Goal: Check status: Check status

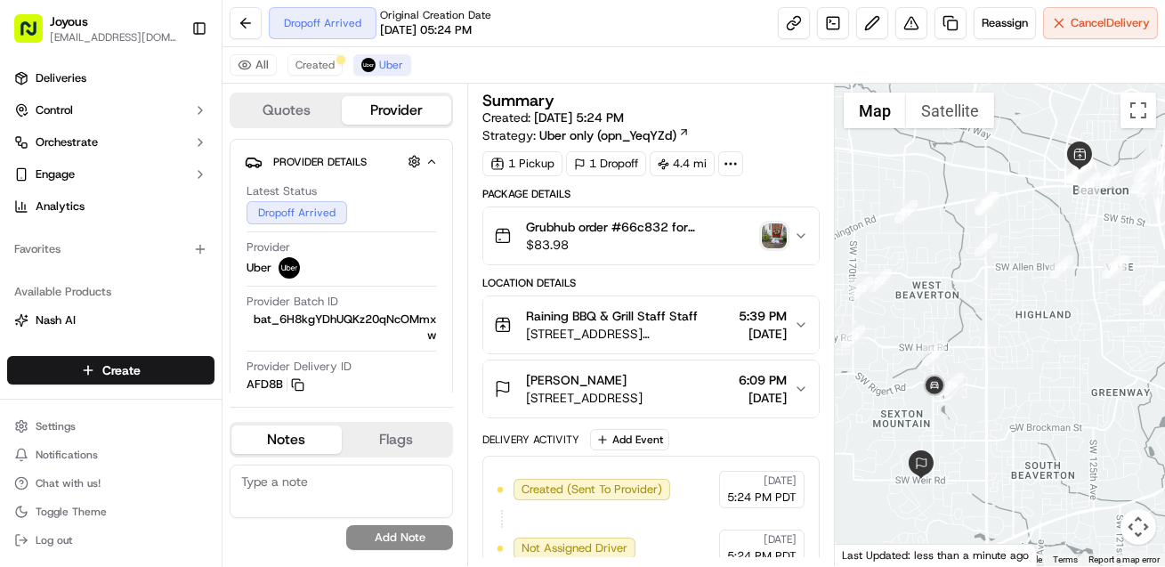
click at [782, 248] on img "button" at bounding box center [774, 235] width 25 height 25
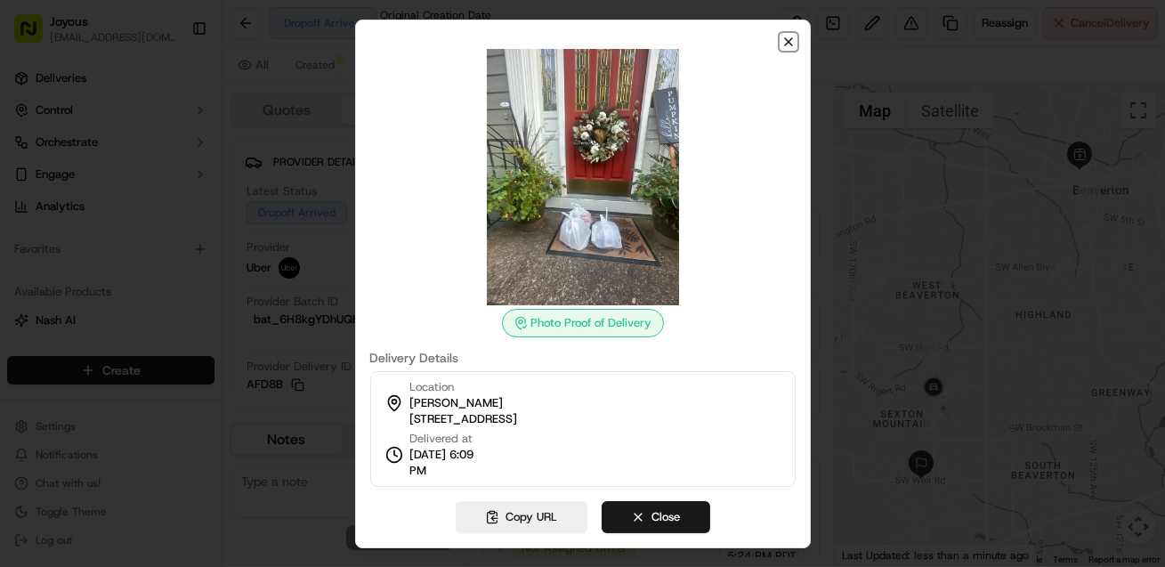
click at [795, 35] on icon "button" at bounding box center [788, 42] width 14 height 14
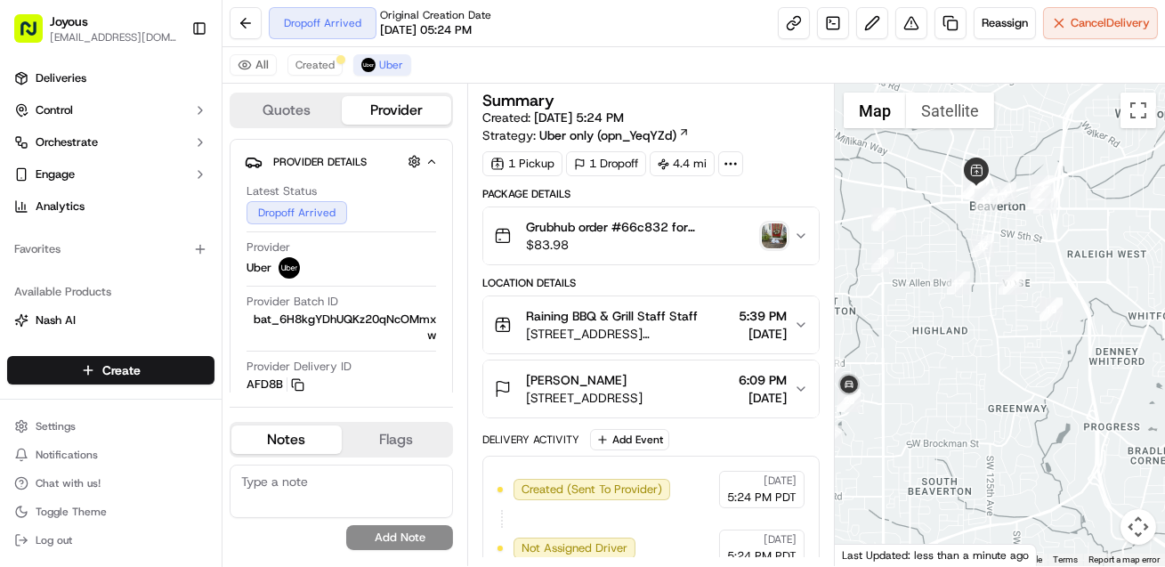
drag, startPoint x: 1052, startPoint y: 352, endPoint x: 943, endPoint y: 368, distance: 109.7
click at [943, 368] on div at bounding box center [1000, 325] width 330 height 482
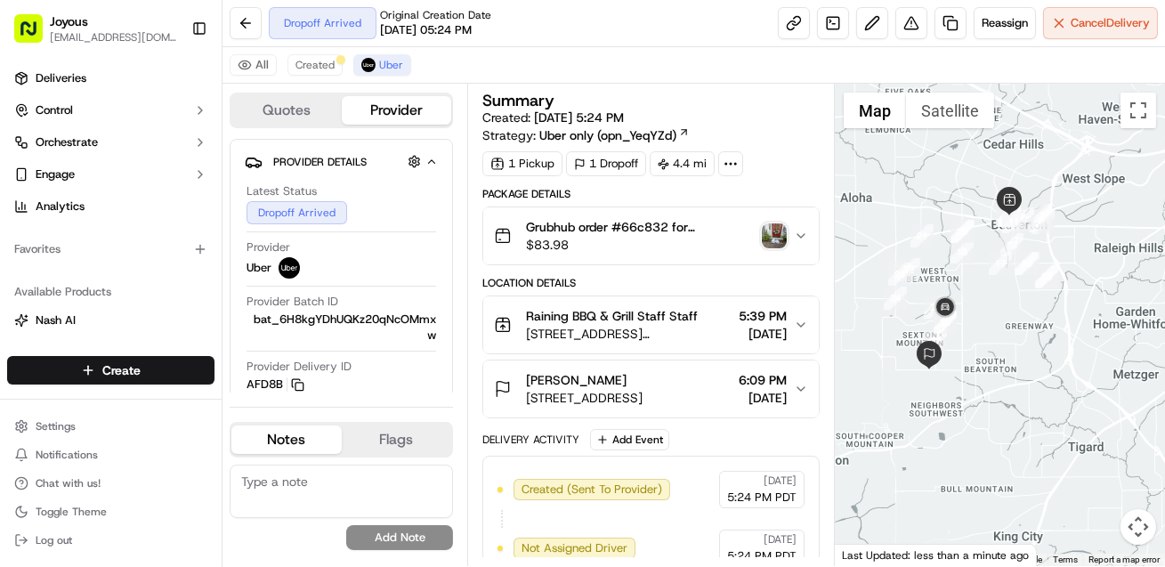
drag, startPoint x: 952, startPoint y: 382, endPoint x: 986, endPoint y: 319, distance: 70.9
click at [986, 319] on div at bounding box center [1000, 325] width 330 height 482
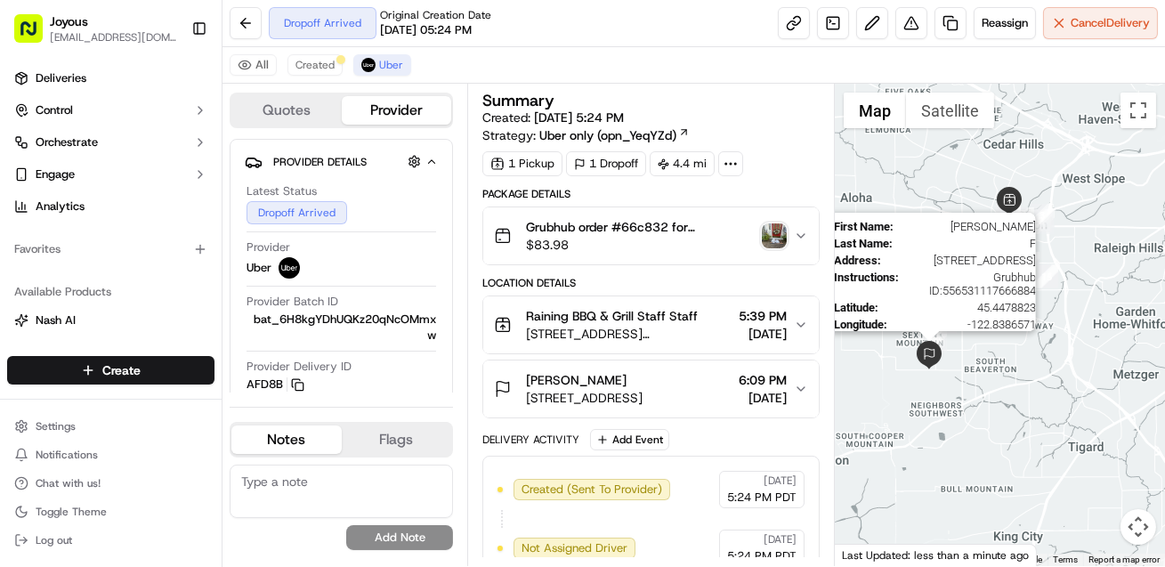
click at [932, 359] on img at bounding box center [929, 355] width 28 height 28
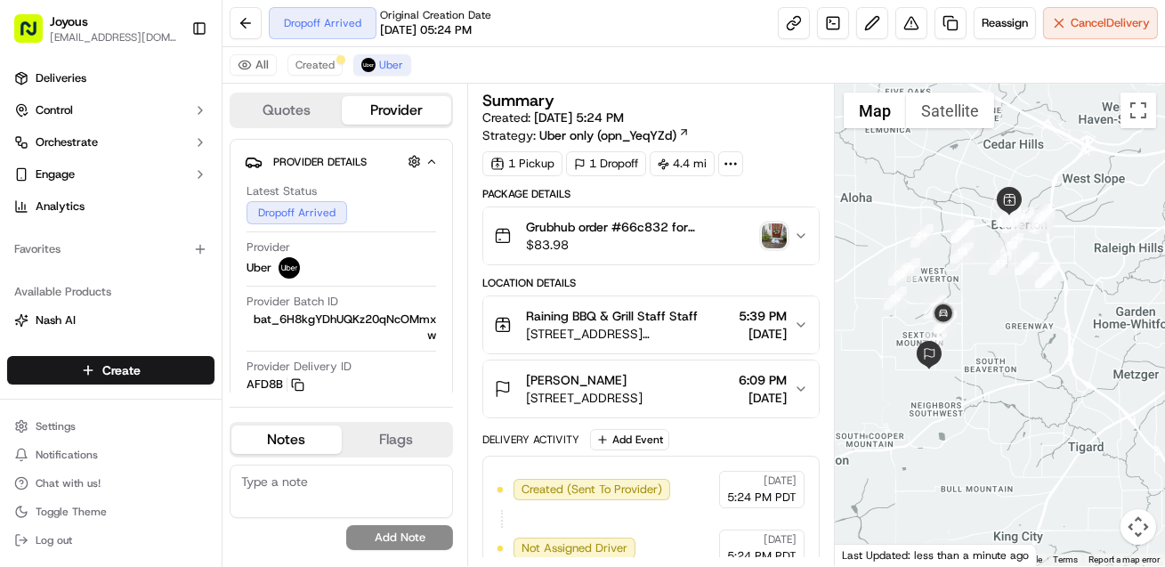
click at [782, 248] on img "button" at bounding box center [774, 235] width 25 height 25
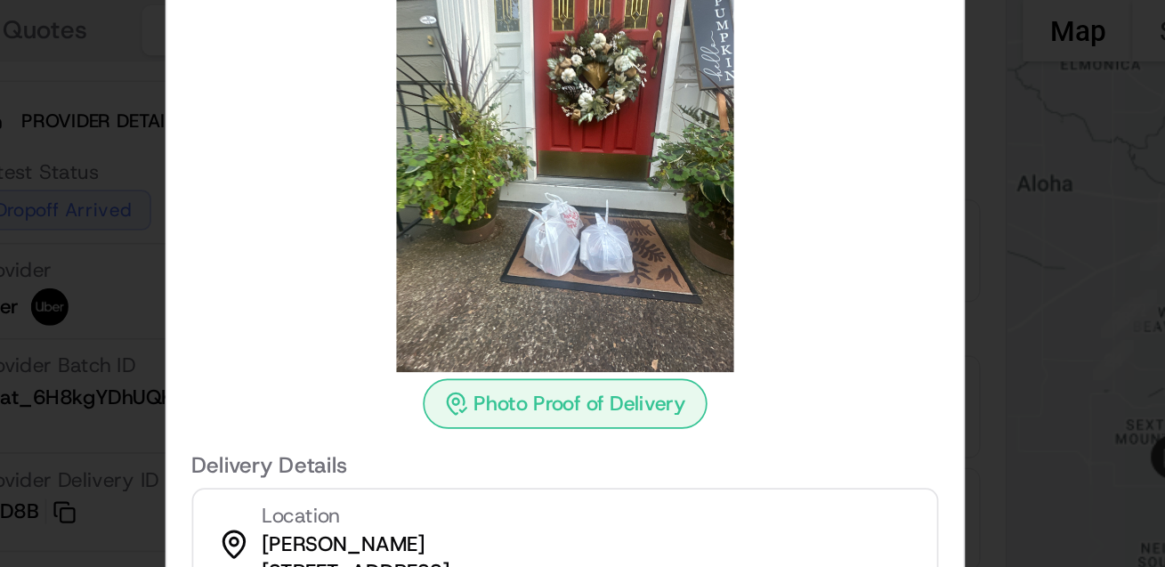
click at [526, 214] on img at bounding box center [583, 177] width 256 height 256
click at [771, 282] on div at bounding box center [582, 177] width 425 height 256
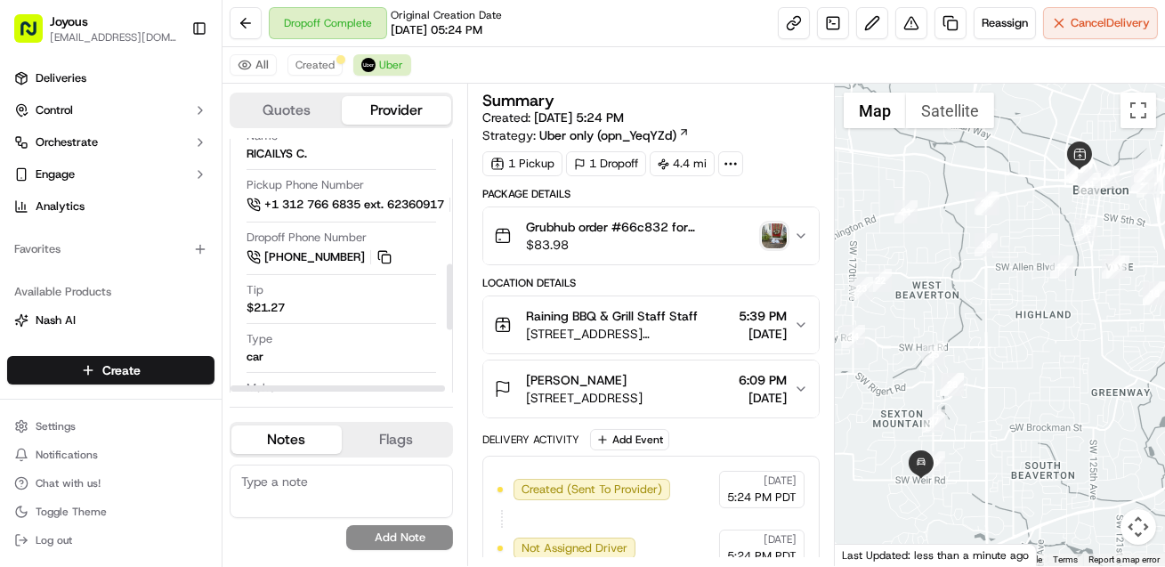
scroll to position [465, 0]
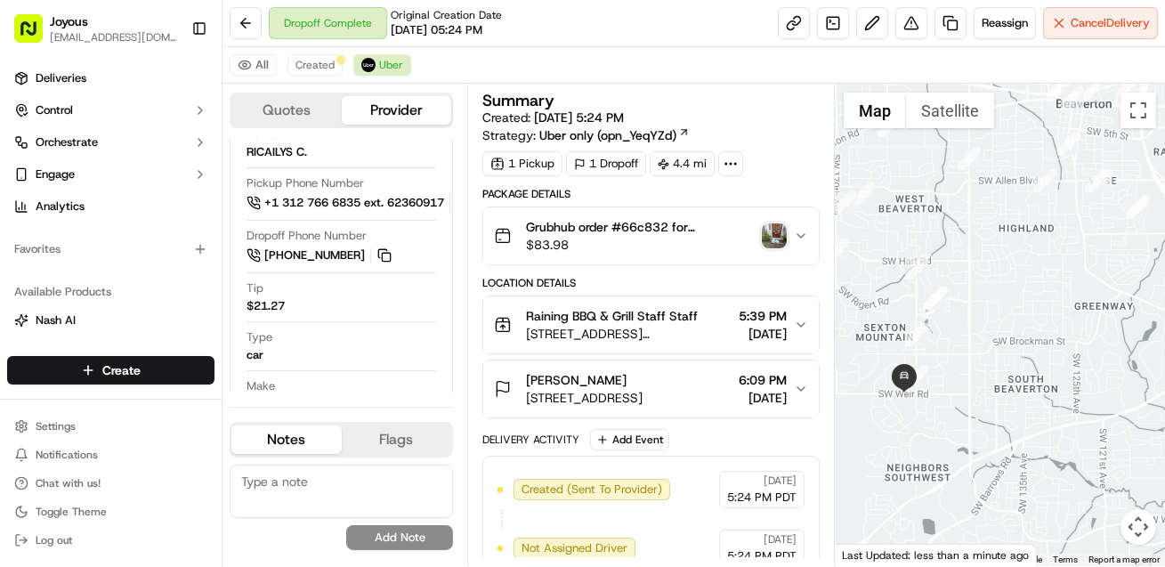
drag, startPoint x: 1000, startPoint y: 431, endPoint x: 981, endPoint y: 340, distance: 92.7
click at [981, 340] on div at bounding box center [1000, 325] width 330 height 482
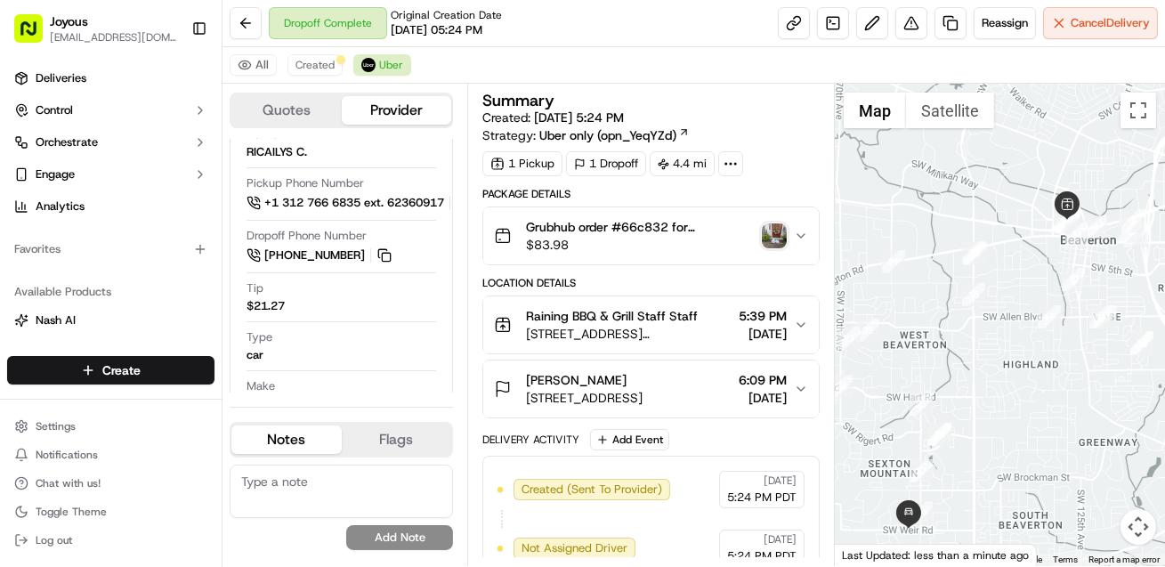
drag, startPoint x: 1003, startPoint y: 299, endPoint x: 1007, endPoint y: 439, distance: 139.8
click at [1007, 439] on div at bounding box center [1000, 325] width 330 height 482
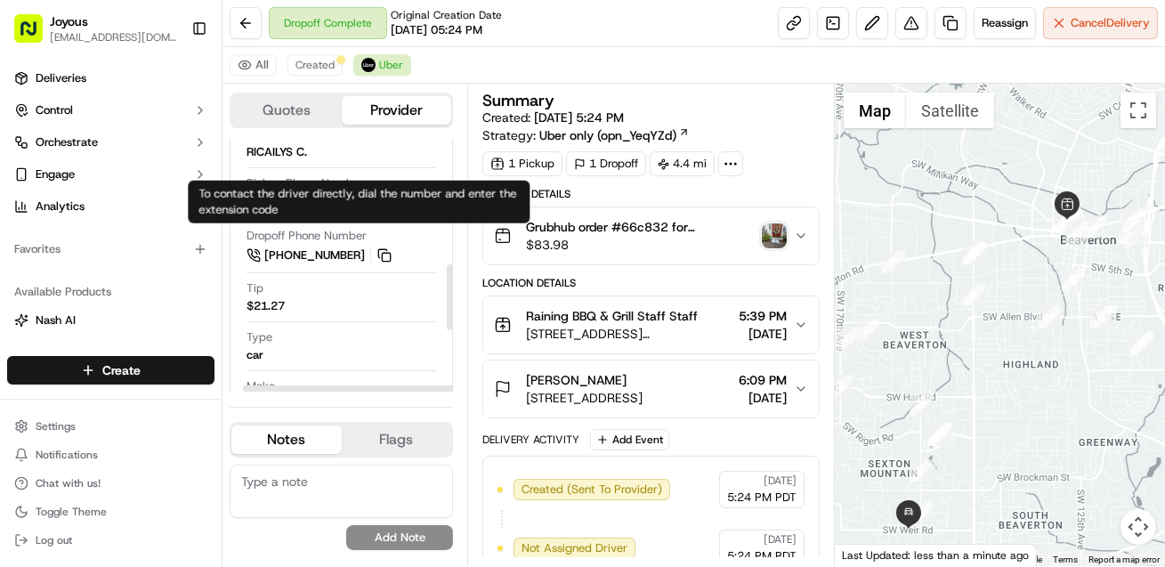
scroll to position [465, 44]
